Goal: Task Accomplishment & Management: Manage account settings

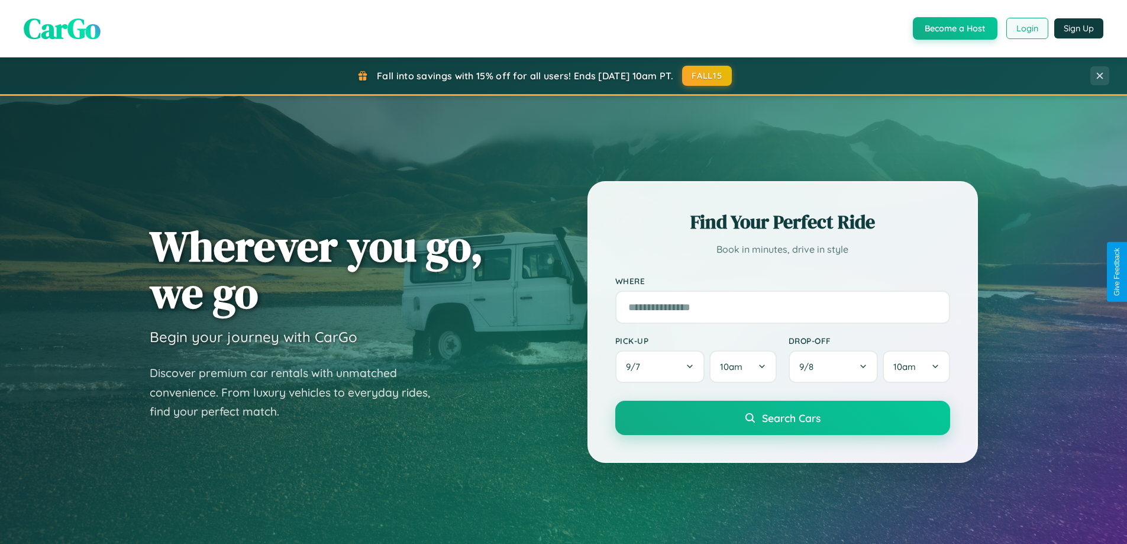
click at [1026, 28] on button "Login" at bounding box center [1027, 28] width 42 height 21
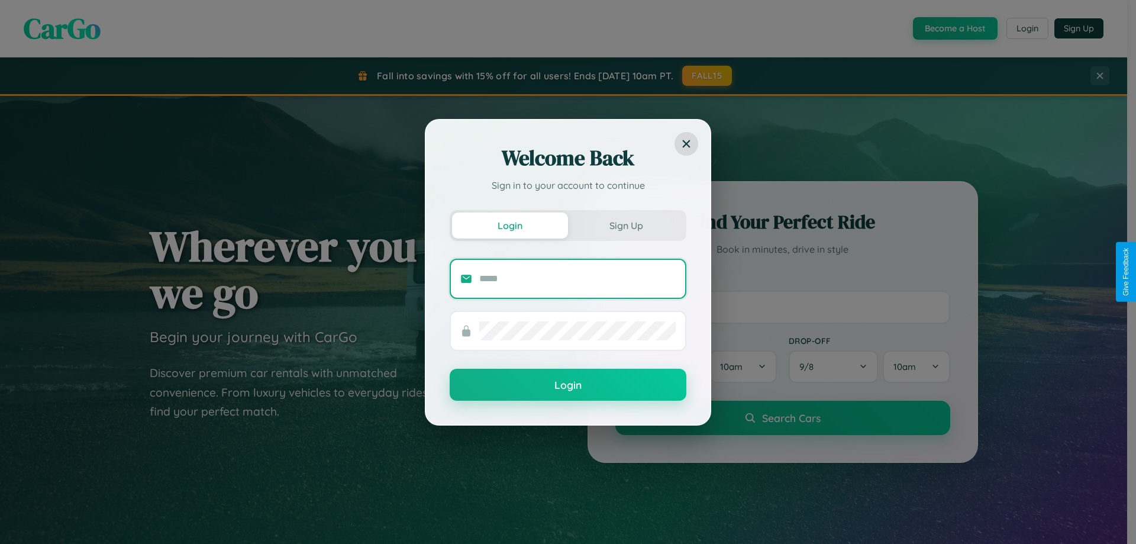
click at [577, 278] on input "text" at bounding box center [577, 278] width 196 height 19
type input "**********"
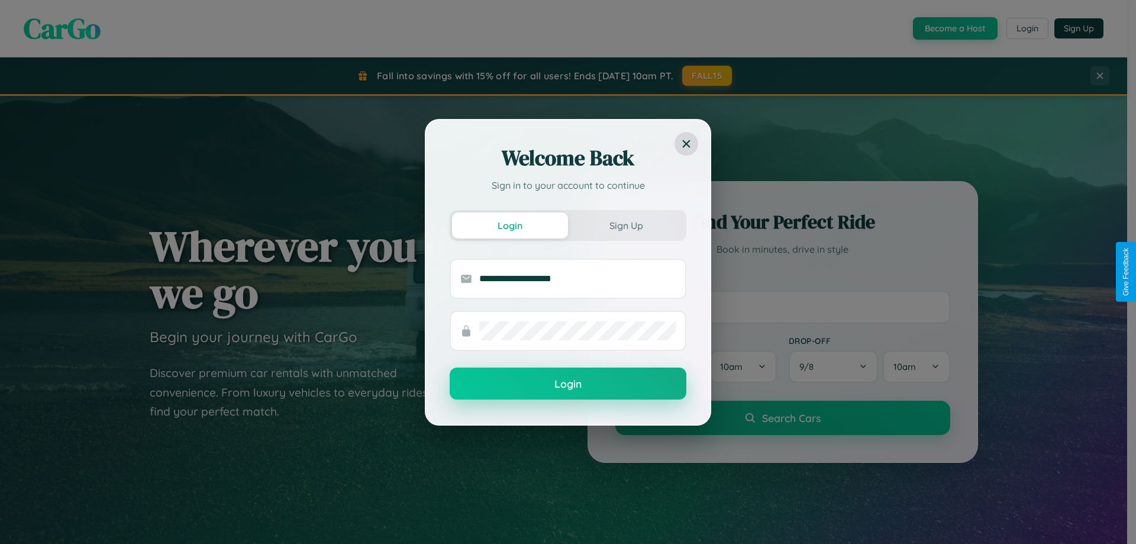
click at [568, 383] on button "Login" at bounding box center [568, 383] width 237 height 32
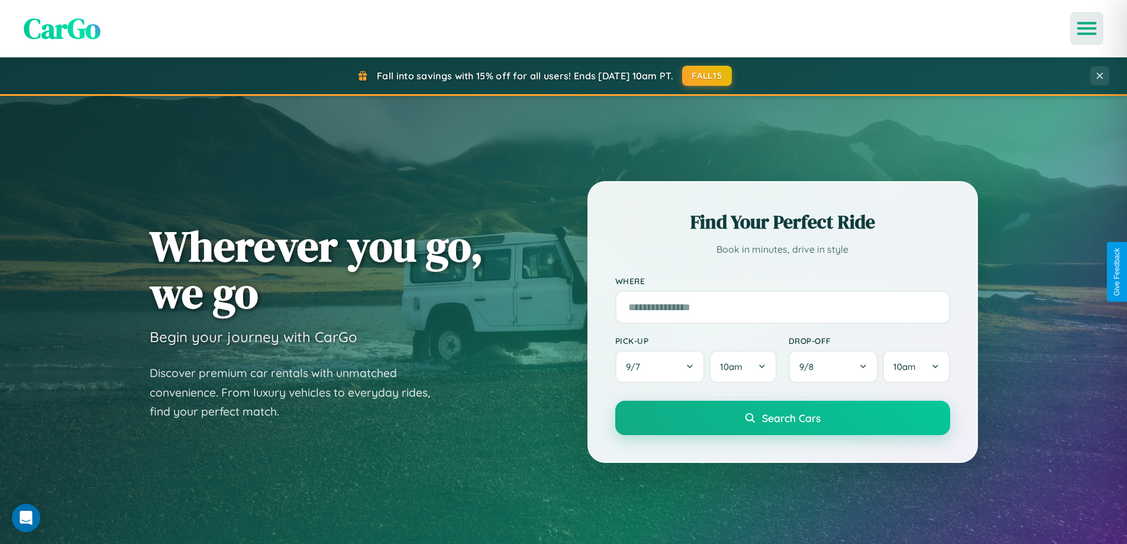
click at [1087, 28] on icon "Open menu" at bounding box center [1086, 28] width 17 height 11
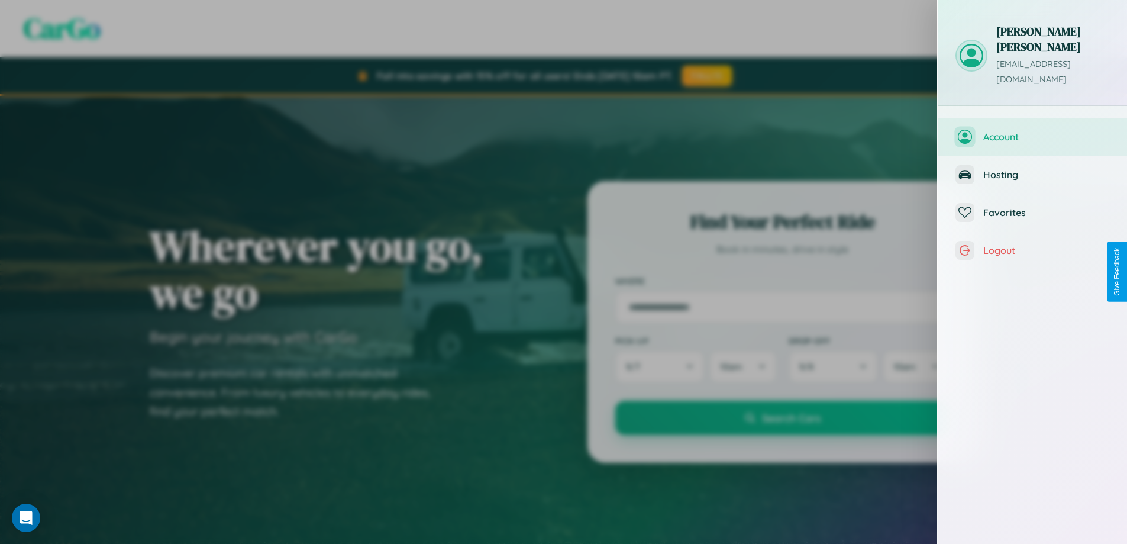
click at [1032, 131] on span "Account" at bounding box center [1046, 137] width 126 height 12
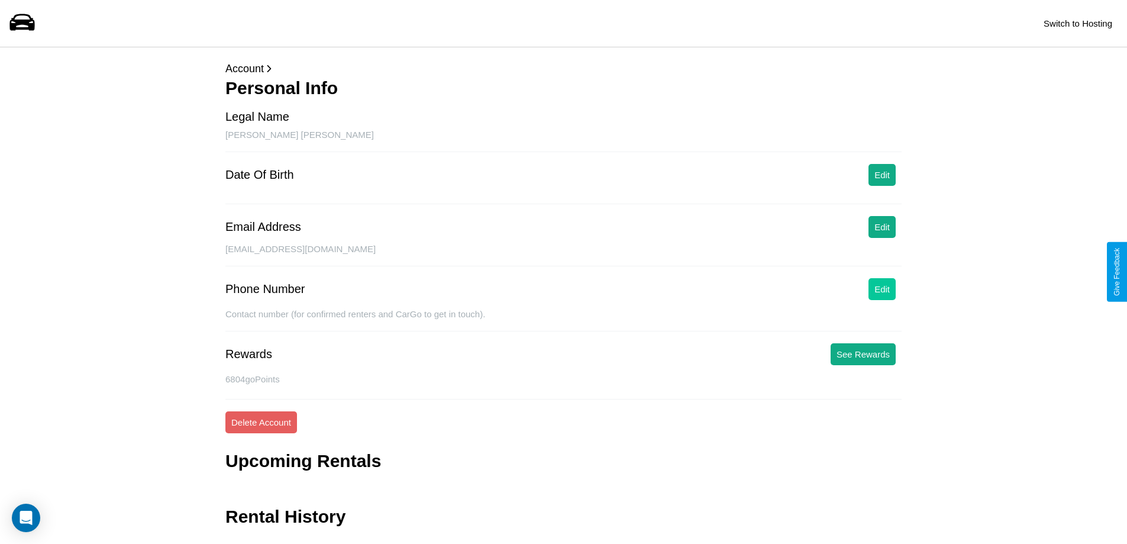
click at [882, 289] on button "Edit" at bounding box center [881, 289] width 27 height 22
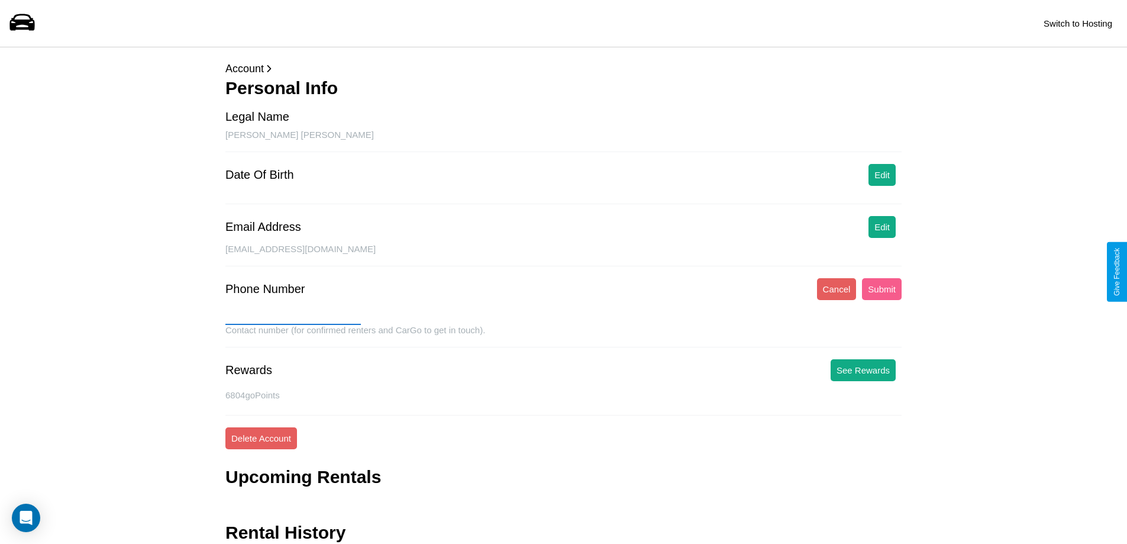
click at [293, 315] on input "text" at bounding box center [292, 315] width 135 height 19
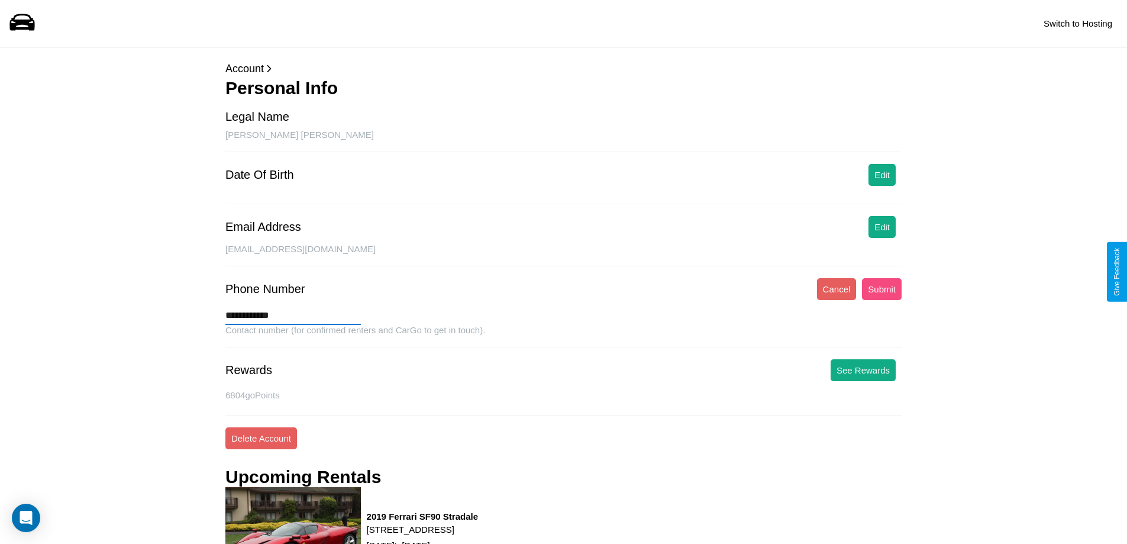
type input "**********"
click at [881, 289] on button "Submit" at bounding box center [882, 289] width 40 height 22
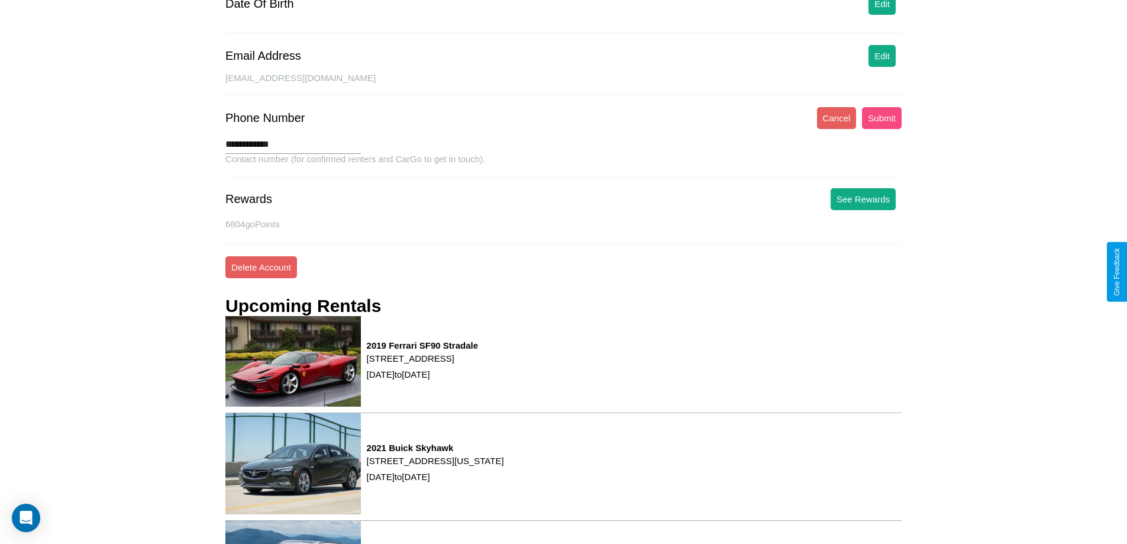
scroll to position [346, 0]
